Goal: Information Seeking & Learning: Understand process/instructions

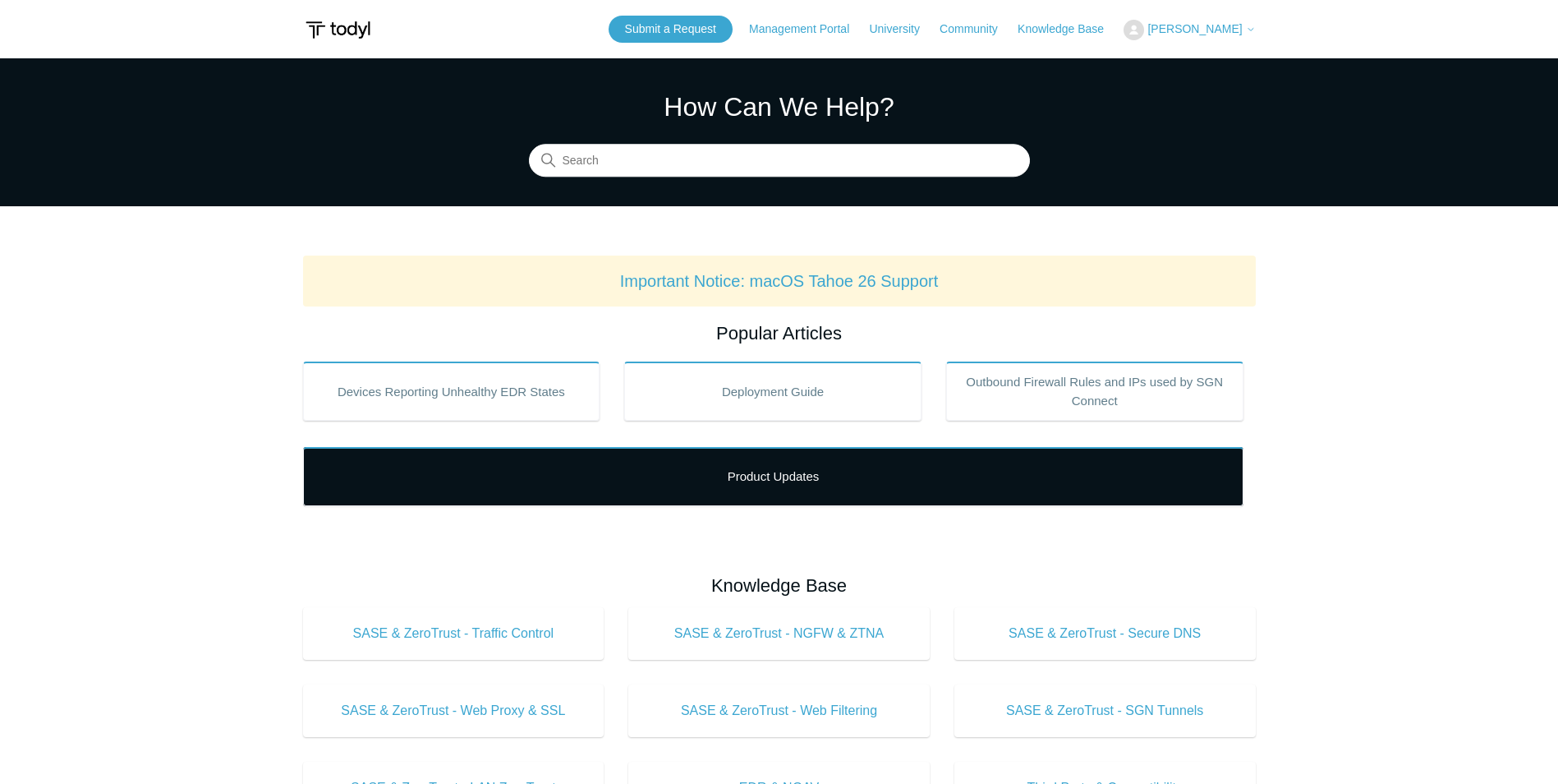
click at [765, 474] on link "Product Updates" at bounding box center [774, 476] width 941 height 59
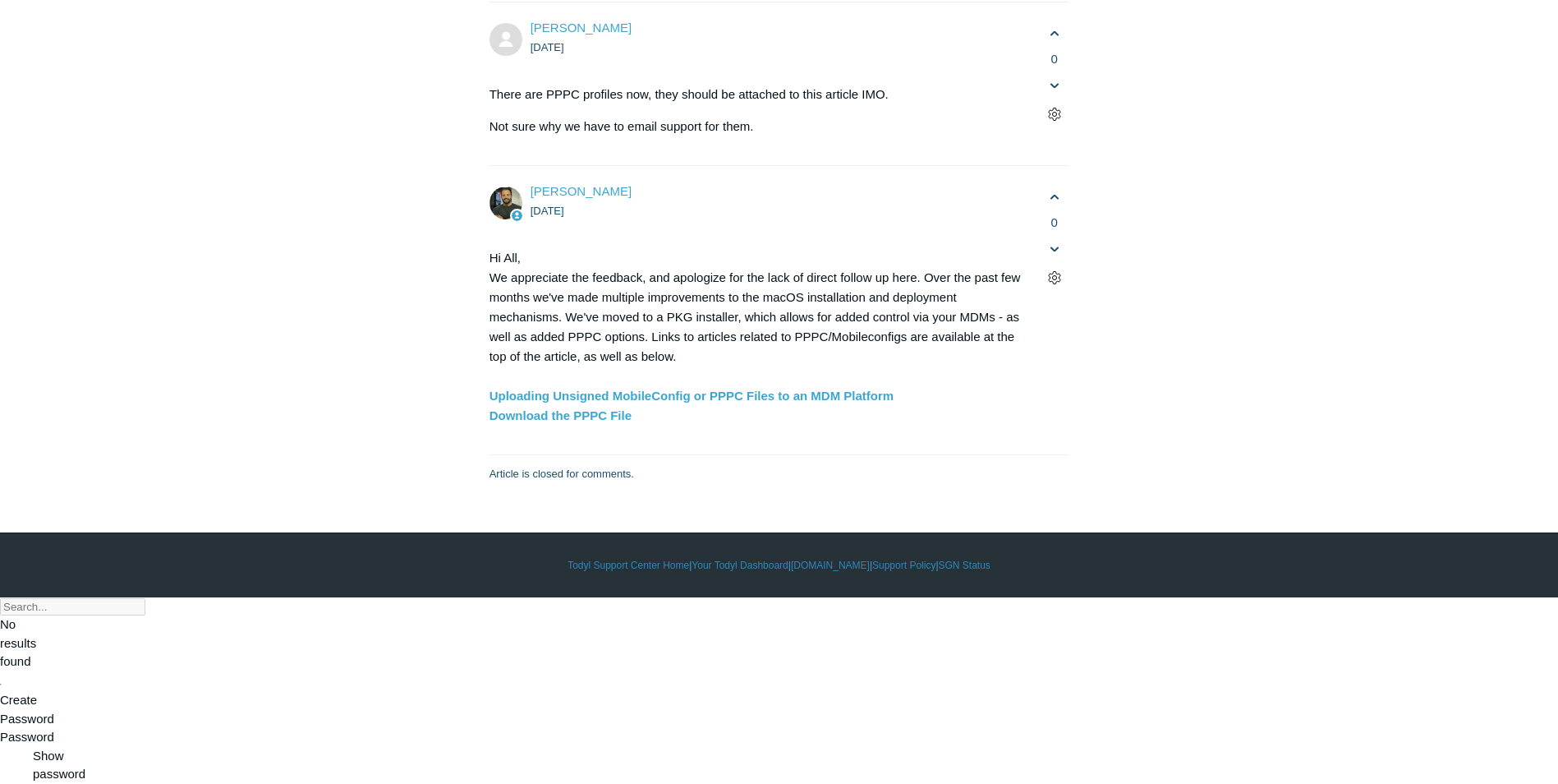
scroll to position [4599, 0]
drag, startPoint x: 608, startPoint y: 441, endPoint x: 779, endPoint y: 435, distance: 171.1
drag, startPoint x: 549, startPoint y: 486, endPoint x: 619, endPoint y: 484, distance: 70.0
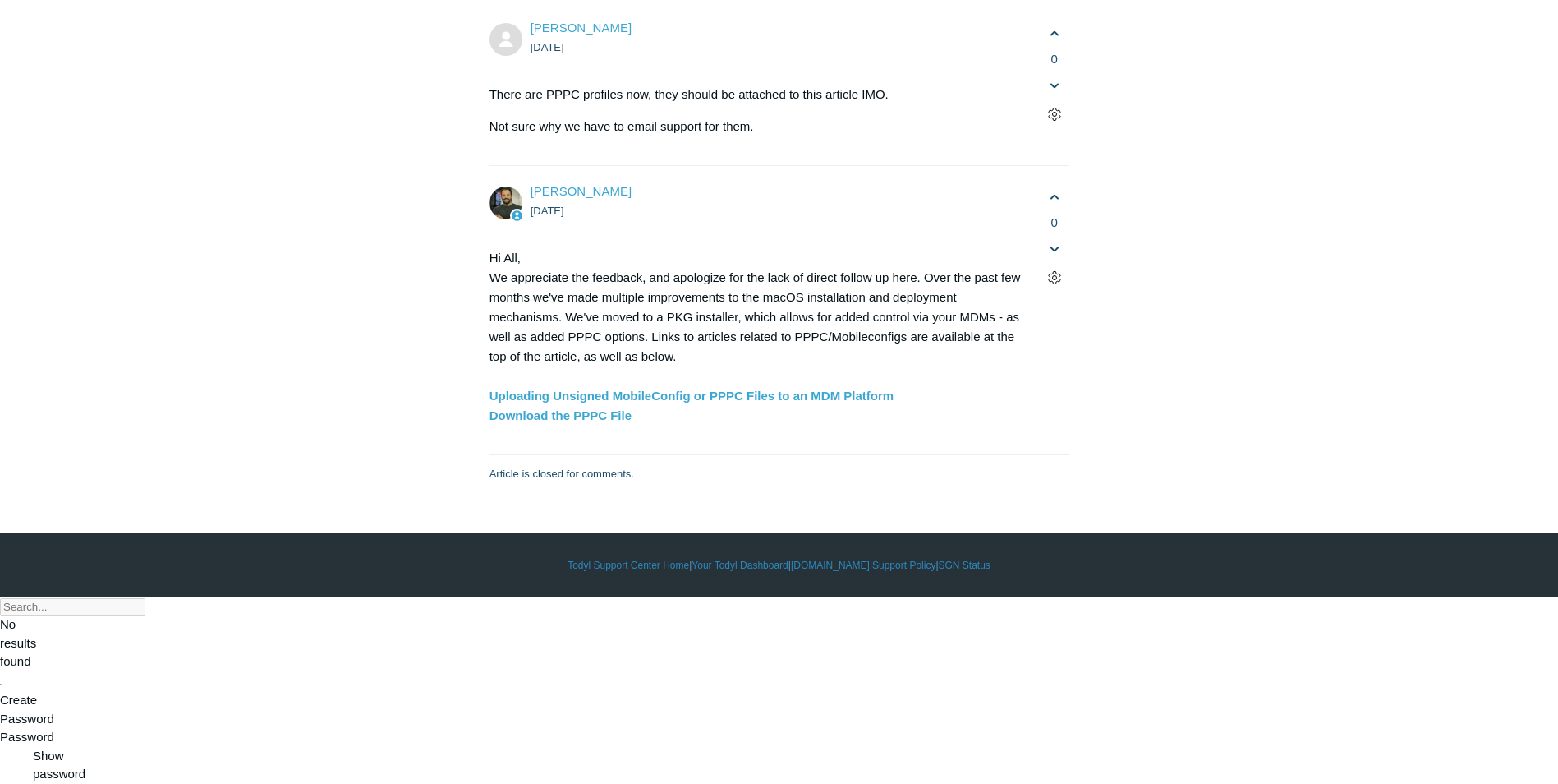
drag, startPoint x: 951, startPoint y: 485, endPoint x: 440, endPoint y: 475, distance: 511.1
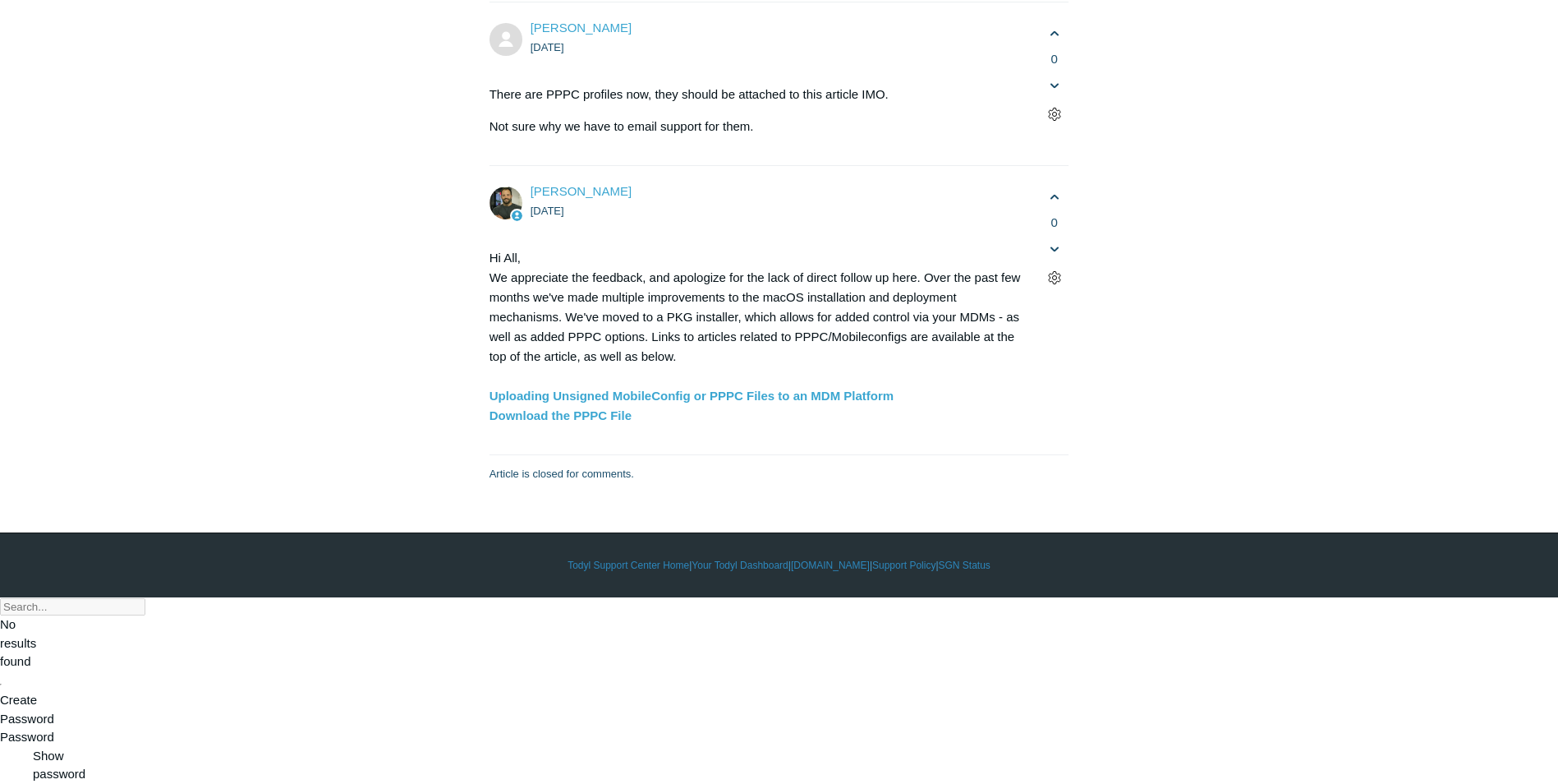
scroll to position [5750, 0]
drag, startPoint x: 659, startPoint y: 516, endPoint x: 968, endPoint y: 508, distance: 309.1
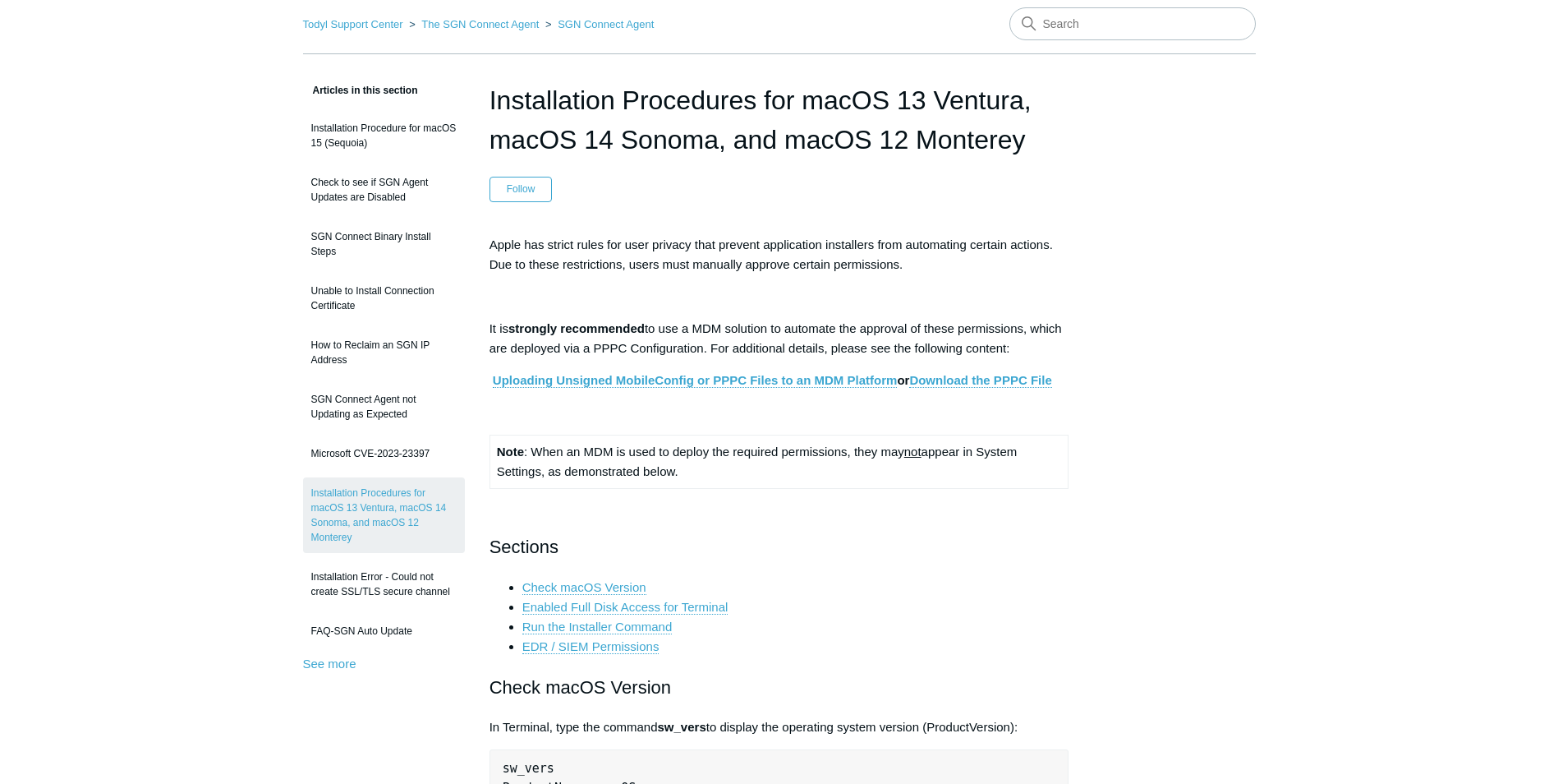
scroll to position [0, 0]
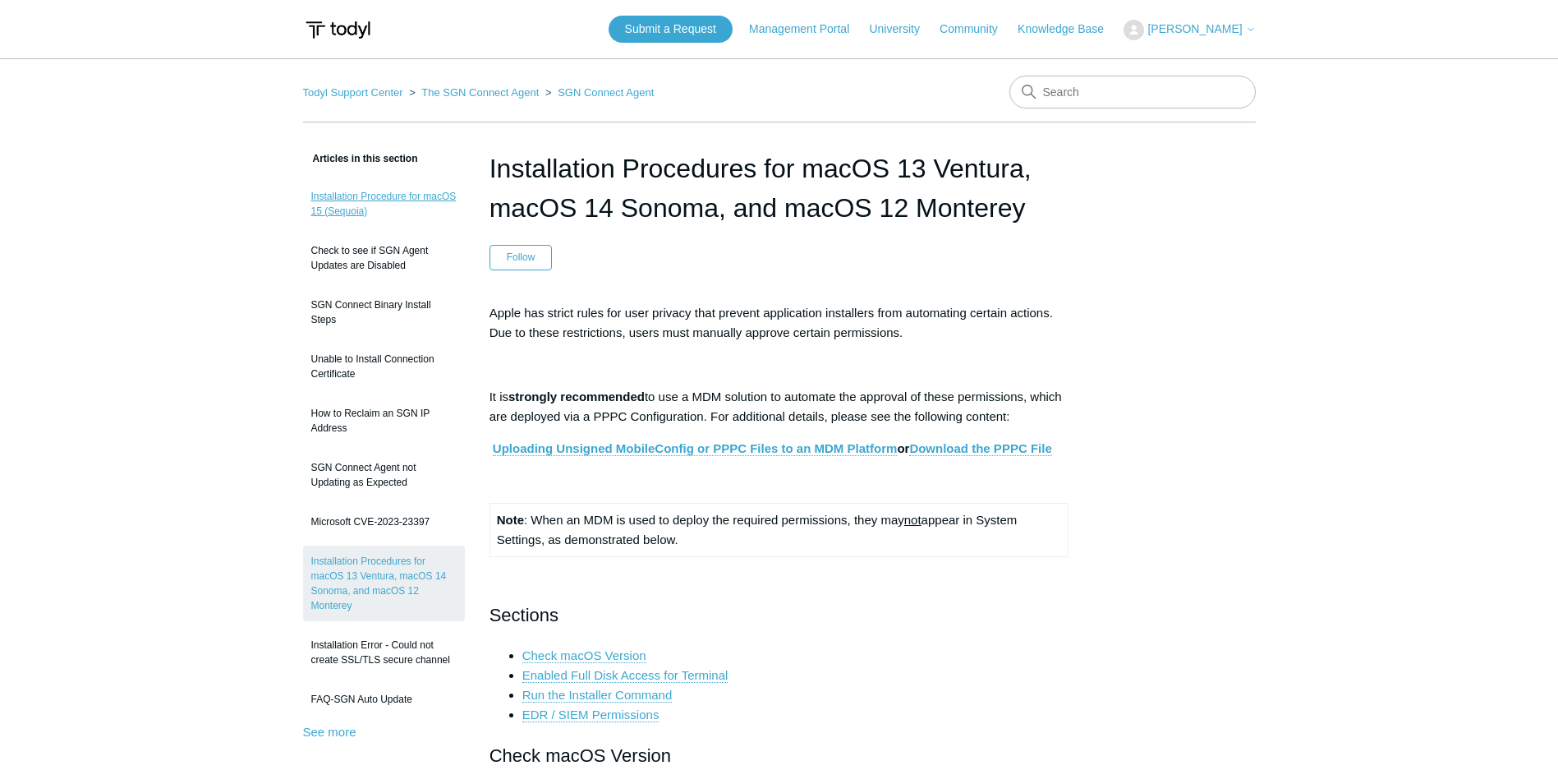
click at [369, 201] on link "Installation Procedure for macOS 15 (Sequoia)" at bounding box center [384, 203] width 162 height 46
